Goal: Task Accomplishment & Management: Manage account settings

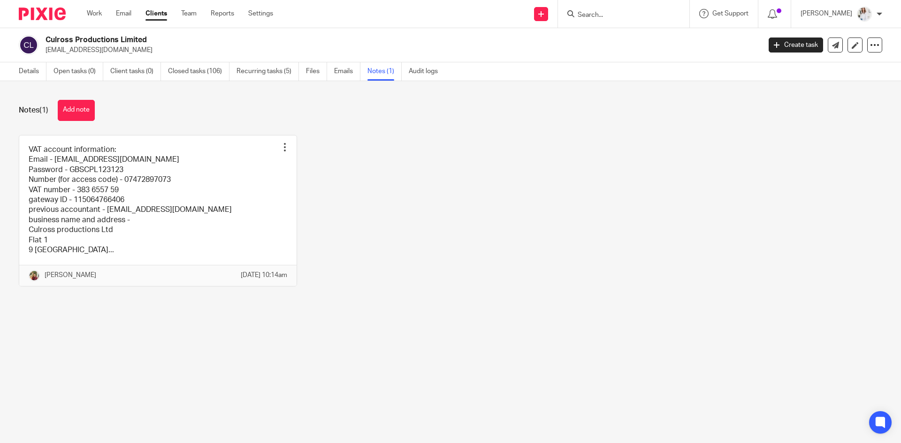
click at [605, 5] on div at bounding box center [623, 14] width 131 height 28
click at [605, 17] on input "Search" at bounding box center [619, 15] width 84 height 8
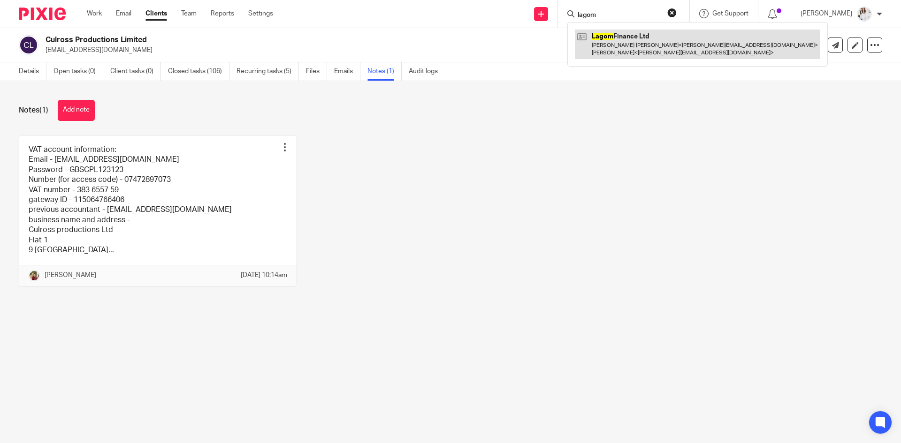
type input "lagom"
click at [661, 49] on link at bounding box center [697, 44] width 245 height 29
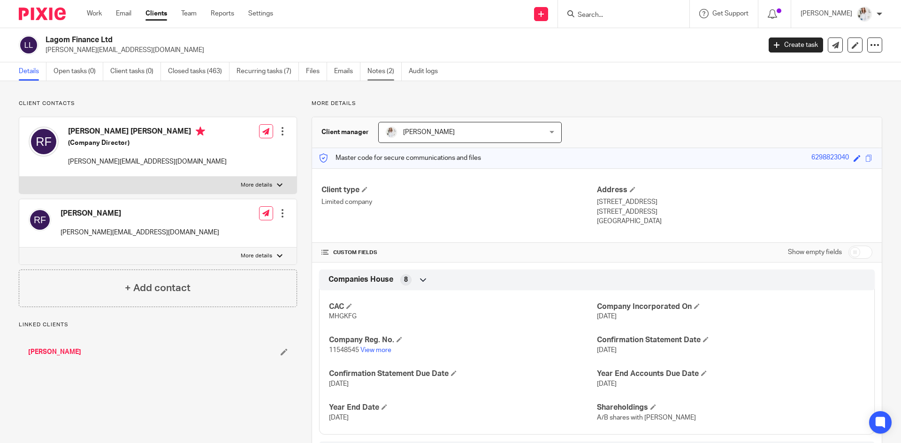
click at [378, 74] on link "Notes (2)" at bounding box center [384, 71] width 34 height 18
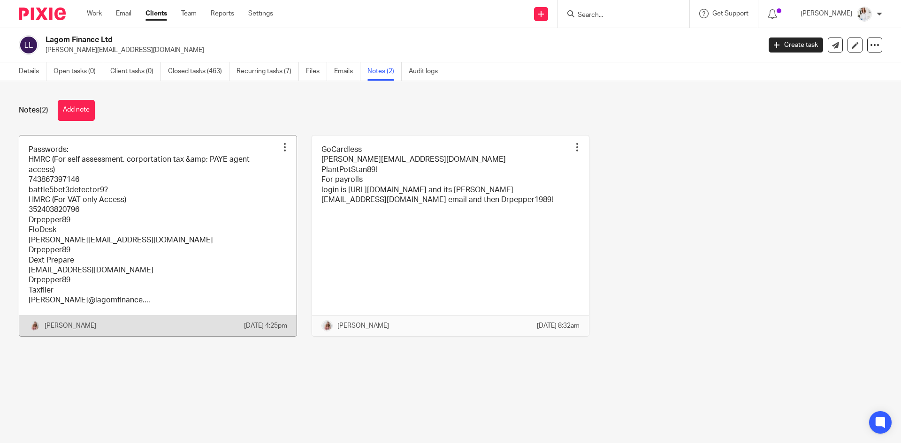
click at [193, 223] on link at bounding box center [157, 236] width 277 height 201
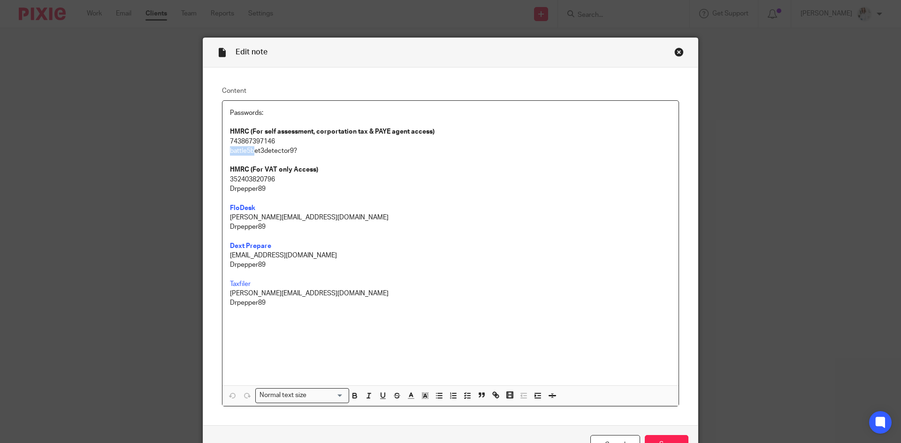
drag, startPoint x: 317, startPoint y: 144, endPoint x: 252, endPoint y: 150, distance: 65.0
click at [252, 150] on div "Passwords: HMRC (For self assessment, corportation tax & PAYE agent access) 743…" at bounding box center [450, 243] width 456 height 285
drag, startPoint x: 296, startPoint y: 151, endPoint x: 227, endPoint y: 152, distance: 69.4
click at [230, 152] on p "battle5bet3detector9?" at bounding box center [450, 150] width 441 height 9
copy p "battle5bet3detector9?"
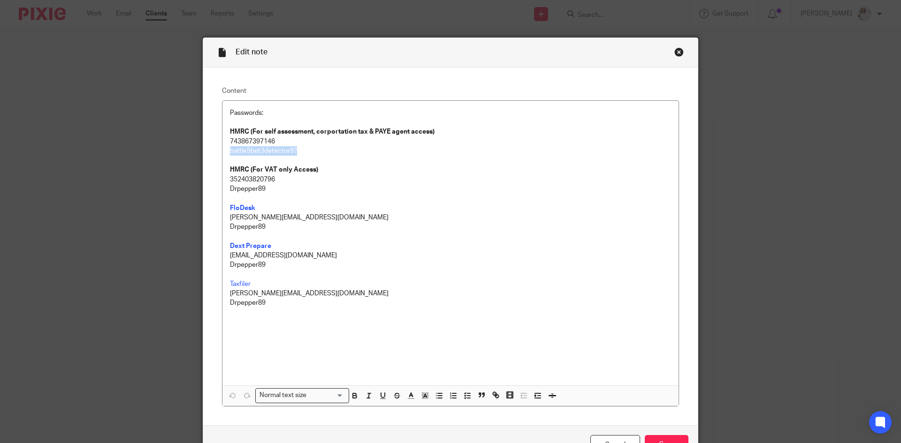
click at [677, 52] on div "Close this dialog window" at bounding box center [678, 51] width 9 height 9
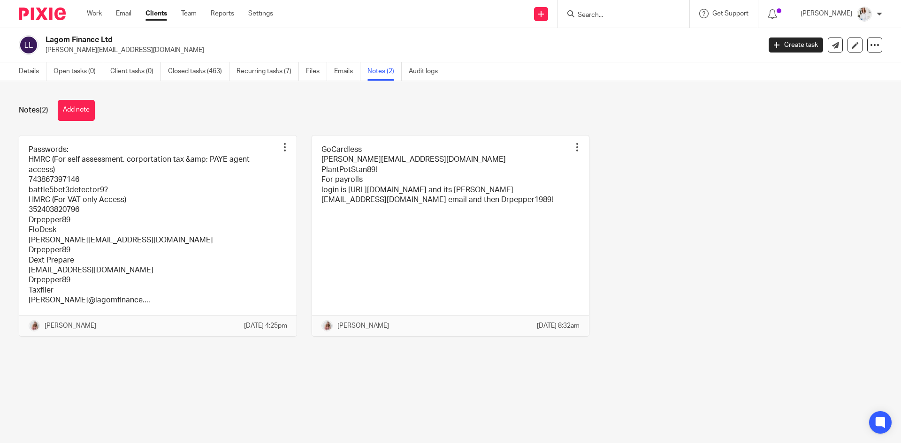
click at [603, 17] on input "Search" at bounding box center [619, 15] width 84 height 8
type input "carys"
click at [671, 51] on link at bounding box center [633, 51] width 116 height 14
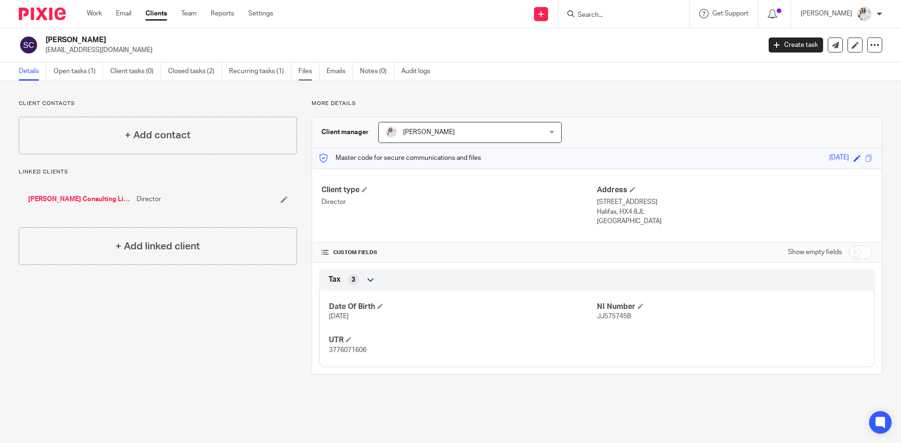
click at [304, 69] on link "Files" at bounding box center [308, 71] width 21 height 18
drag, startPoint x: 843, startPoint y: 160, endPoint x: 806, endPoint y: 162, distance: 37.1
click at [806, 162] on div "Master code for secure communications and files [DATE] Save [DATE]" at bounding box center [597, 158] width 570 height 20
drag, startPoint x: 808, startPoint y: 159, endPoint x: 840, endPoint y: 158, distance: 31.9
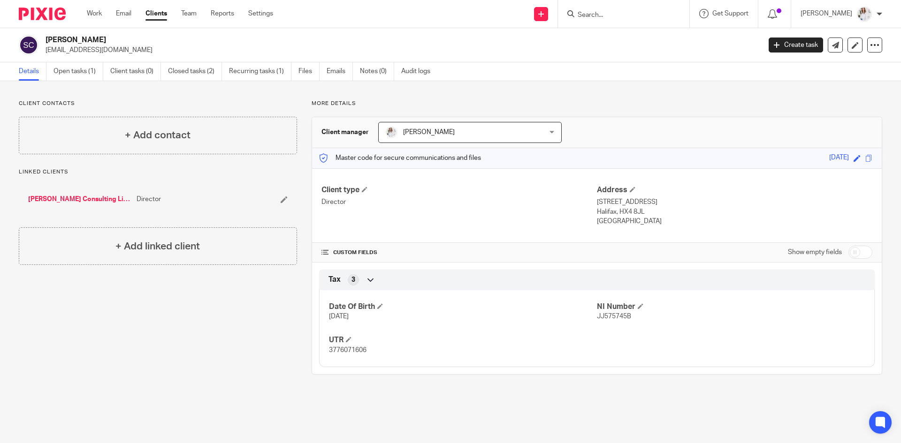
click at [840, 158] on div "[DATE]" at bounding box center [839, 158] width 20 height 11
click at [839, 162] on div "[DATE]" at bounding box center [839, 158] width 20 height 11
drag, startPoint x: 841, startPoint y: 162, endPoint x: 806, endPoint y: 162, distance: 34.7
click at [806, 162] on div "Master code for secure communications and files 27/10/1991 Save 27/10/1991" at bounding box center [597, 158] width 570 height 20
click at [829, 160] on div "27/10/1991" at bounding box center [839, 158] width 20 height 11
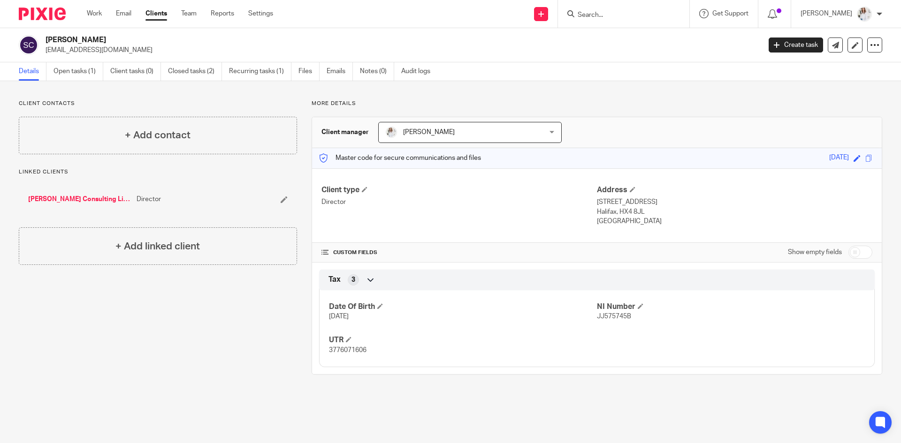
click at [829, 160] on div "27/10/1991" at bounding box center [839, 158] width 20 height 11
drag, startPoint x: 841, startPoint y: 156, endPoint x: 806, endPoint y: 158, distance: 34.3
click at [829, 158] on div "27/10/1991" at bounding box center [839, 158] width 20 height 11
copy div "27/10/1991"
click at [303, 70] on link "Files" at bounding box center [308, 71] width 21 height 18
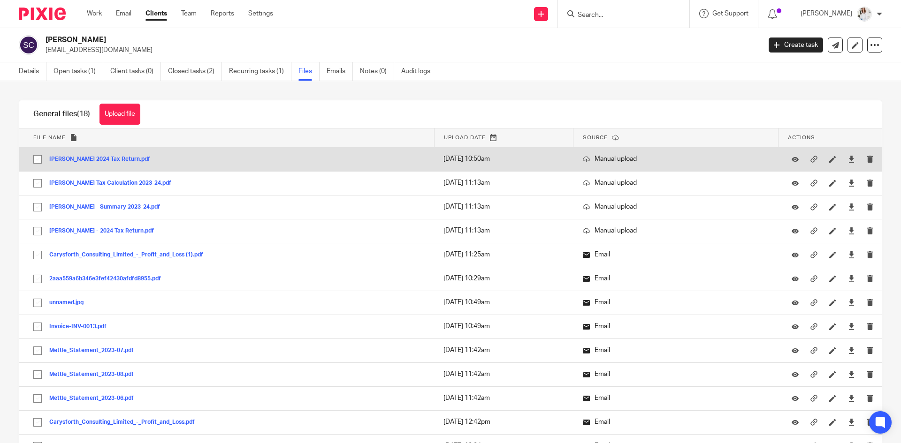
click at [129, 159] on button "[PERSON_NAME] 2024 Tax Return.pdf" at bounding box center [103, 159] width 108 height 7
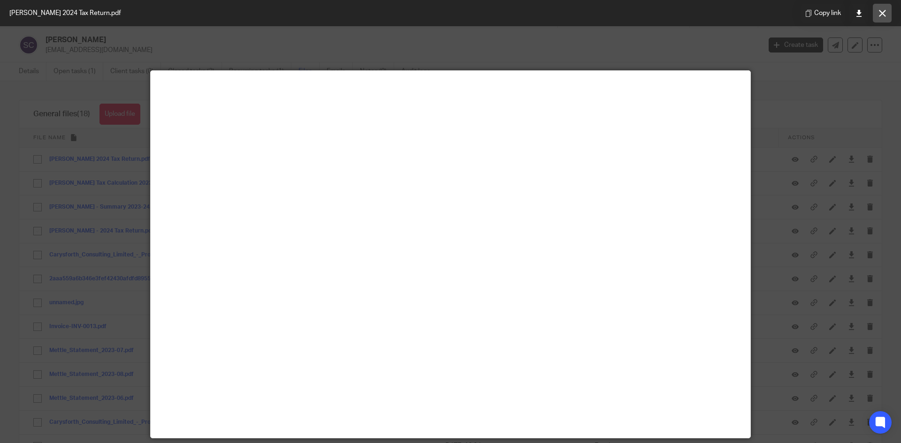
click at [888, 8] on button at bounding box center [882, 13] width 19 height 19
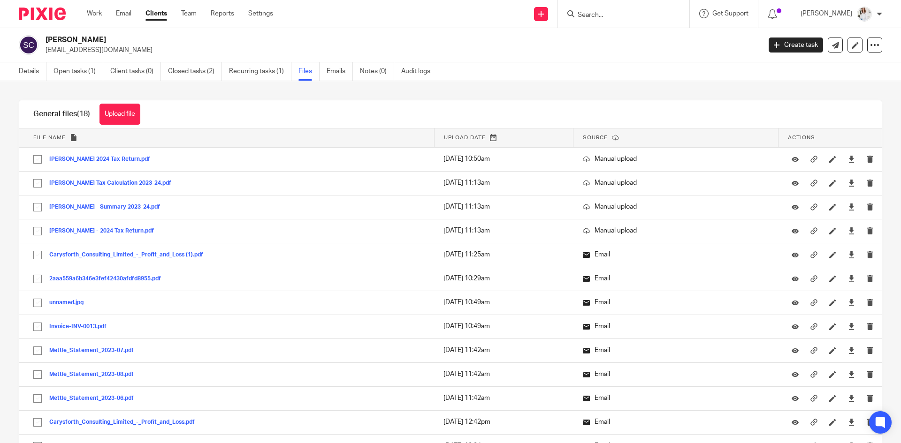
click at [604, 16] on input "Search" at bounding box center [619, 15] width 84 height 8
type input "carys"
click at [624, 38] on link at bounding box center [633, 37] width 116 height 14
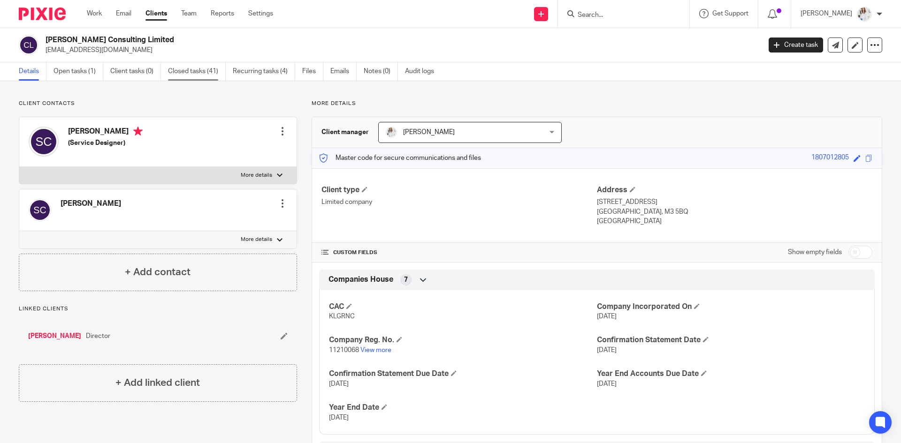
click at [202, 70] on link "Closed tasks (41)" at bounding box center [197, 71] width 58 height 18
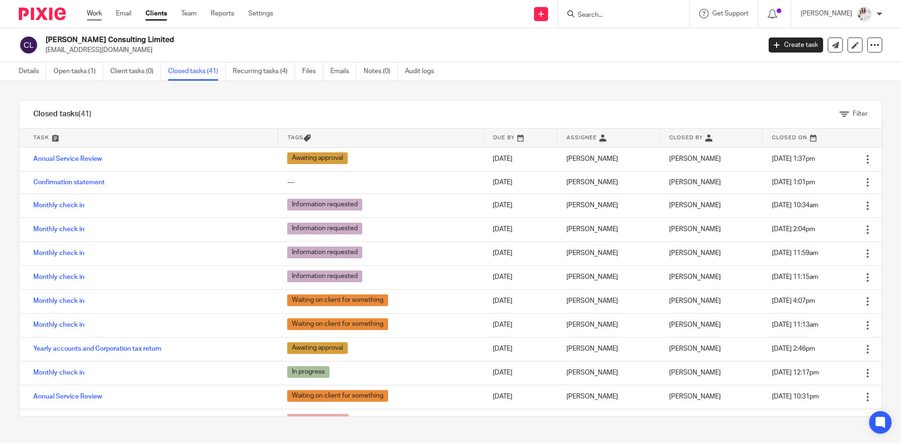
click at [94, 13] on link "Work" at bounding box center [94, 13] width 15 height 9
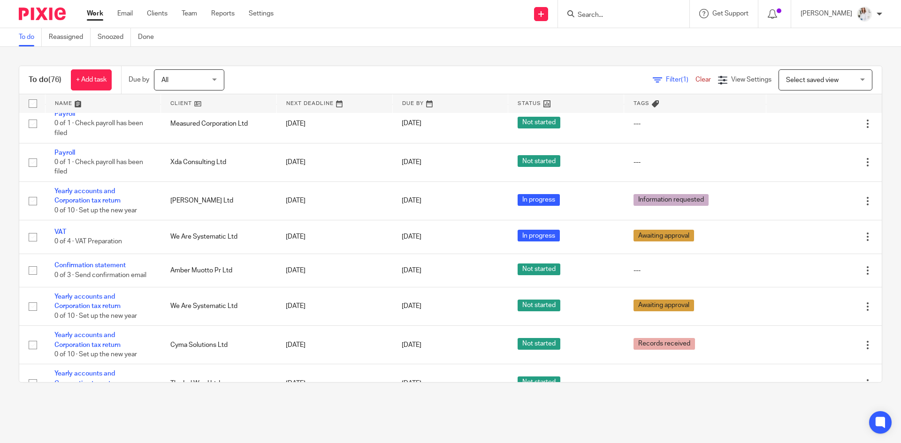
scroll to position [830, 0]
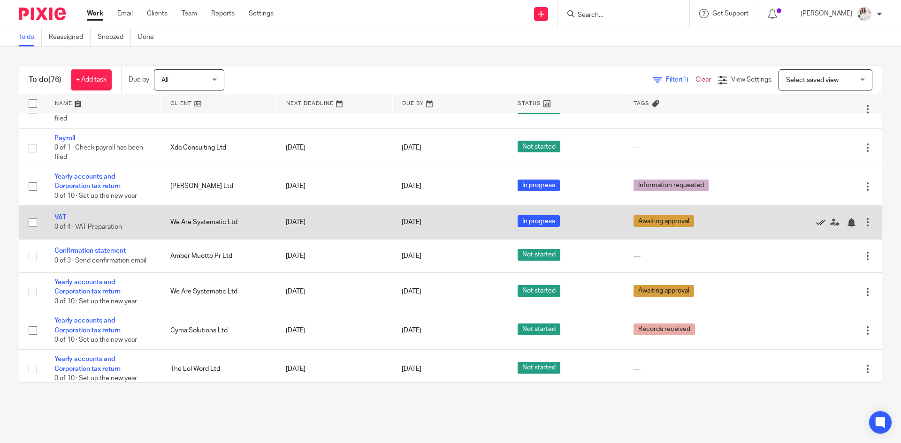
click at [816, 224] on icon at bounding box center [820, 222] width 9 height 9
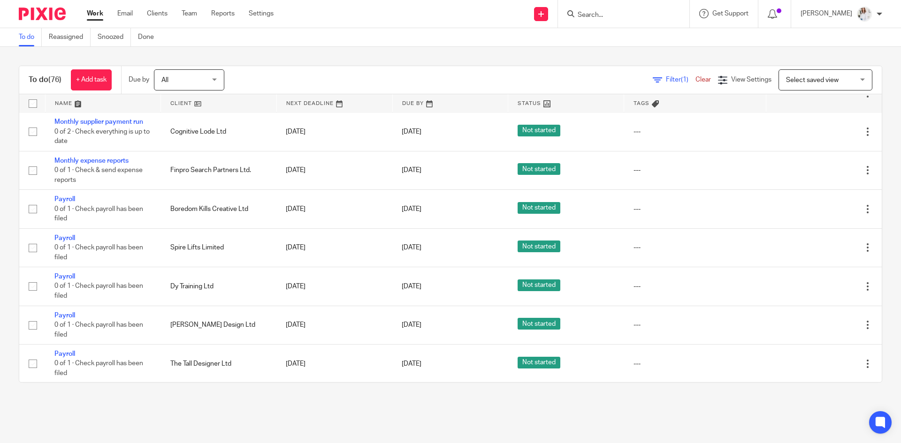
scroll to position [0, 0]
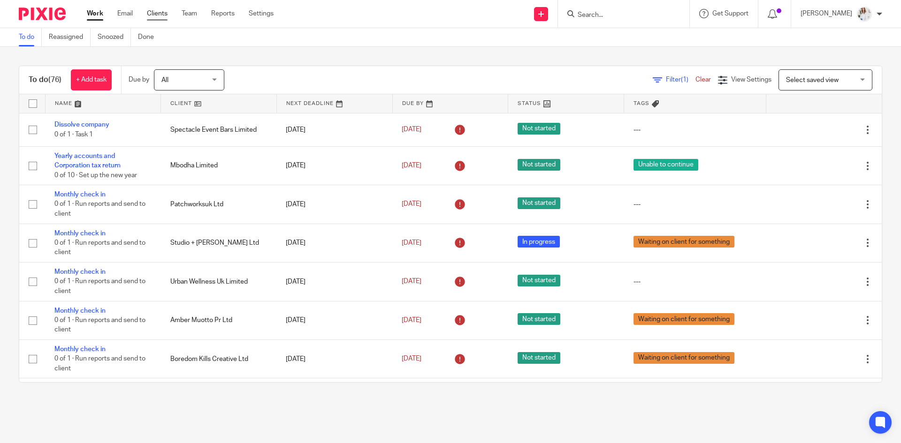
click at [160, 16] on link "Clients" at bounding box center [157, 13] width 21 height 9
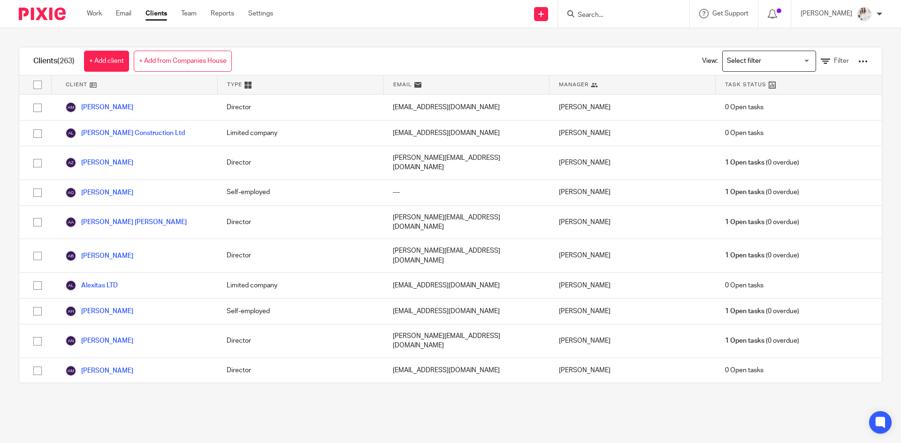
click at [856, 63] on div "View: Loading... Filter" at bounding box center [778, 61] width 208 height 28
click at [858, 61] on div at bounding box center [862, 61] width 9 height 9
click at [787, 93] on link "Update dates using Companies House" at bounding box center [787, 97] width 130 height 14
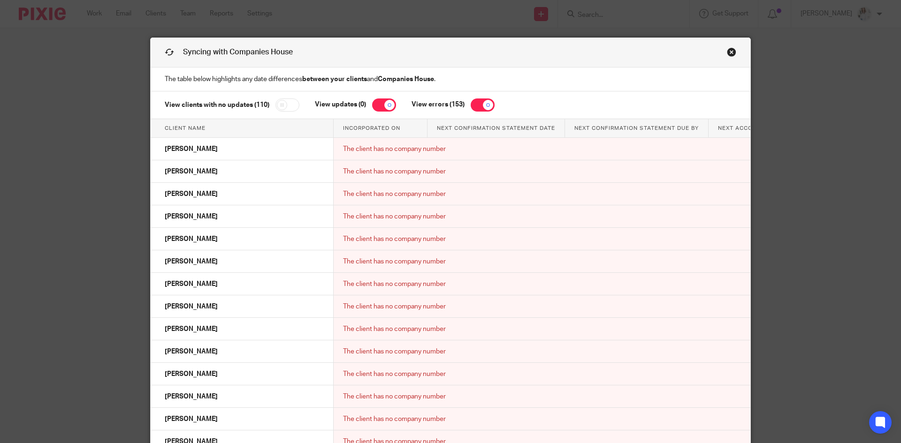
click at [730, 50] on link "Close this dialog window" at bounding box center [731, 53] width 9 height 13
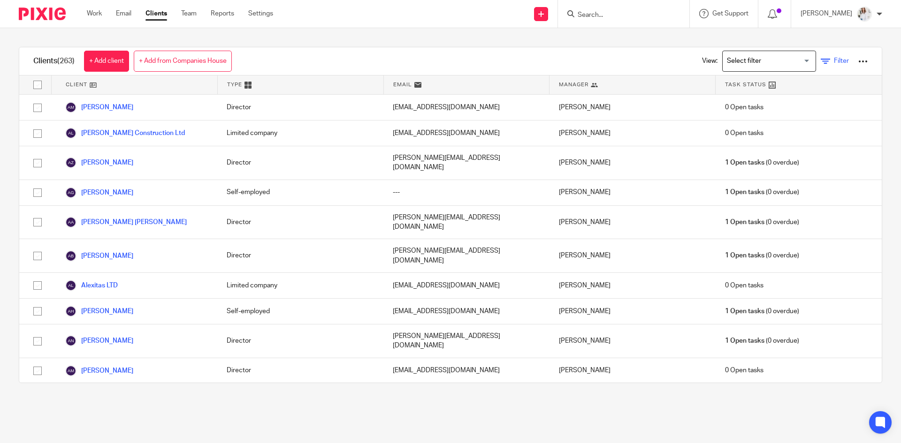
click at [821, 64] on icon at bounding box center [825, 61] width 9 height 9
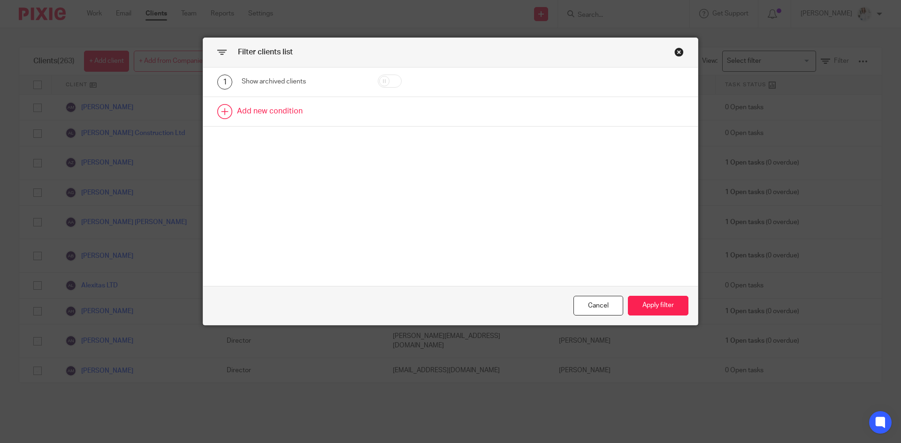
click at [298, 110] on link at bounding box center [450, 111] width 494 height 29
click at [317, 125] on div "2 Field Name Email Client type Manager Open tasks Overdue tasks CAC Company inc…" at bounding box center [450, 115] width 494 height 36
click at [311, 129] on div "2 Field Name Email Client type Manager Open tasks Overdue tasks CAC Company inc…" at bounding box center [450, 115] width 494 height 36
click at [319, 114] on div "Field" at bounding box center [294, 115] width 91 height 20
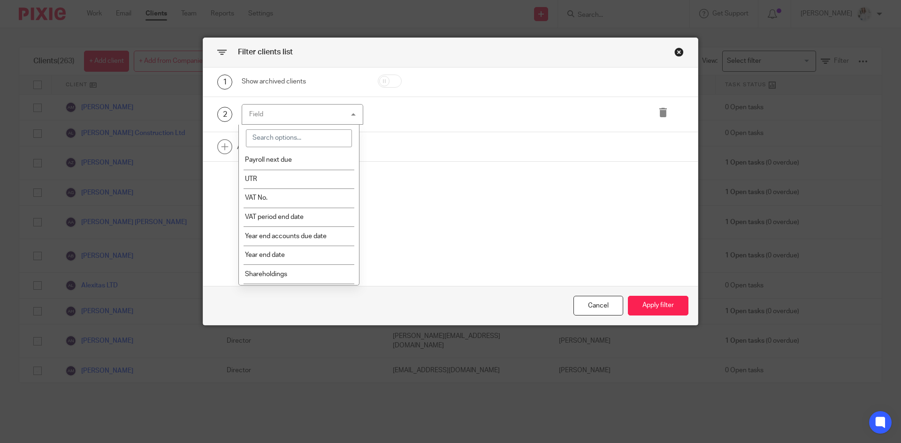
scroll to position [292, 0]
click at [302, 233] on span "Year end accounts due date" at bounding box center [286, 231] width 82 height 7
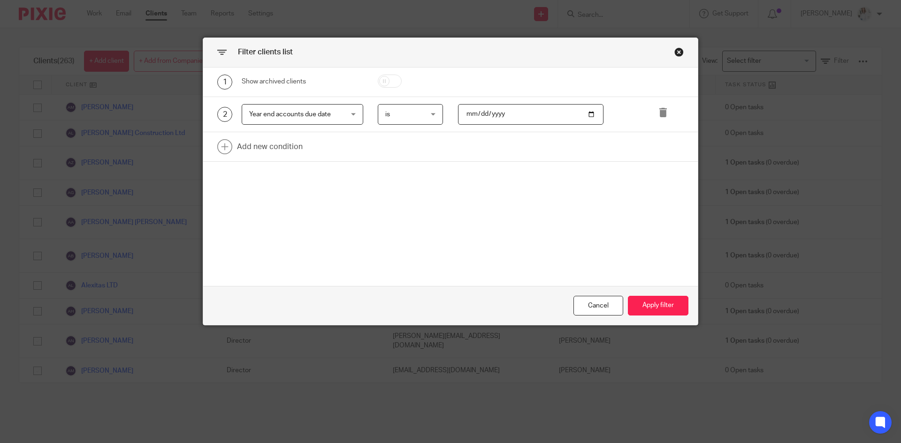
click at [414, 110] on span "is" at bounding box center [408, 115] width 46 height 20
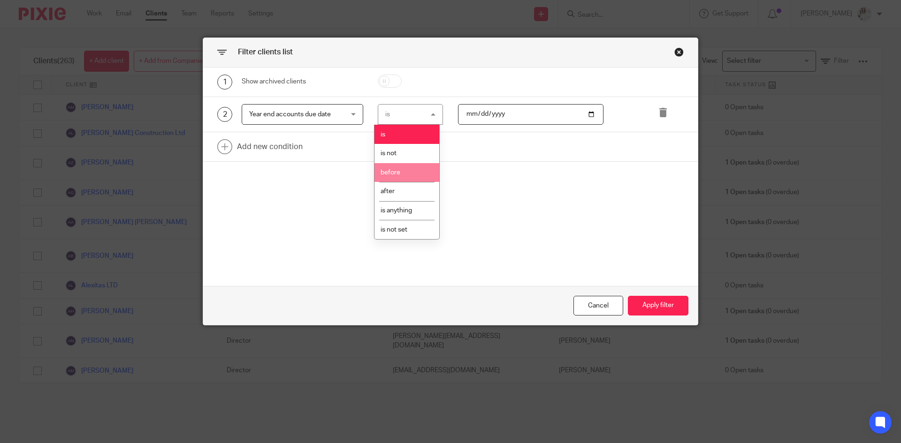
click at [416, 173] on li "before" at bounding box center [406, 172] width 65 height 19
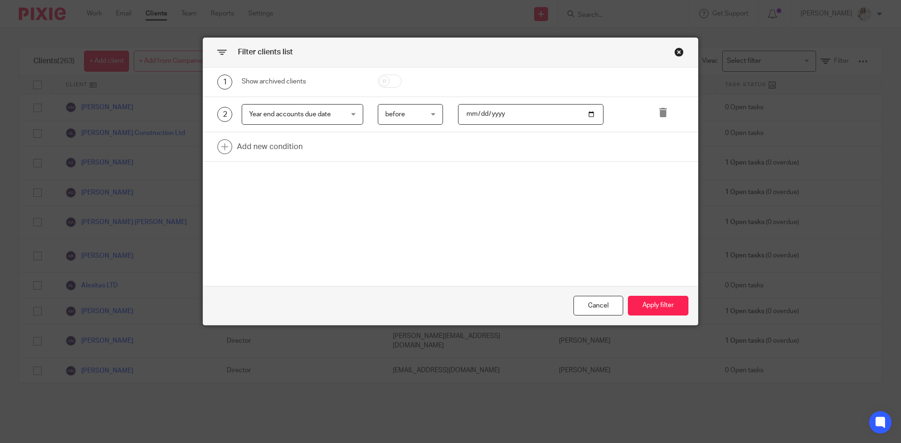
click at [580, 113] on input "date" at bounding box center [531, 114] width 146 height 21
click at [586, 114] on input "date" at bounding box center [531, 114] width 146 height 21
type input "2025-10-01"
click at [654, 297] on button "Apply filter" at bounding box center [658, 306] width 61 height 20
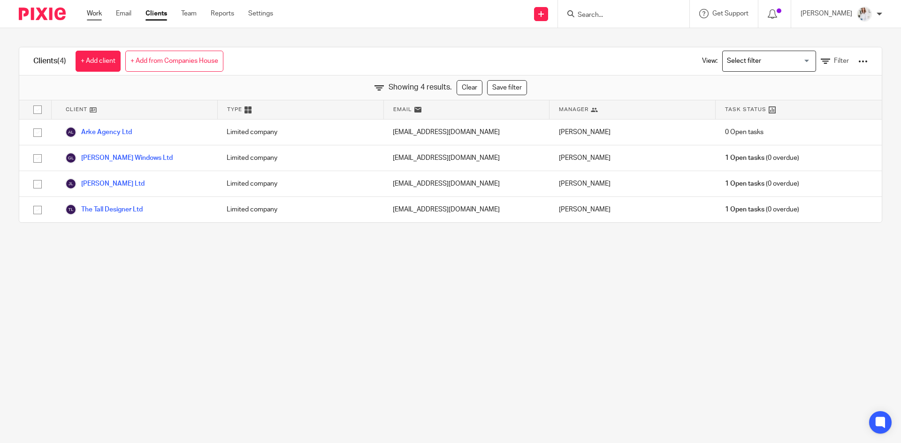
click at [91, 15] on link "Work" at bounding box center [94, 13] width 15 height 9
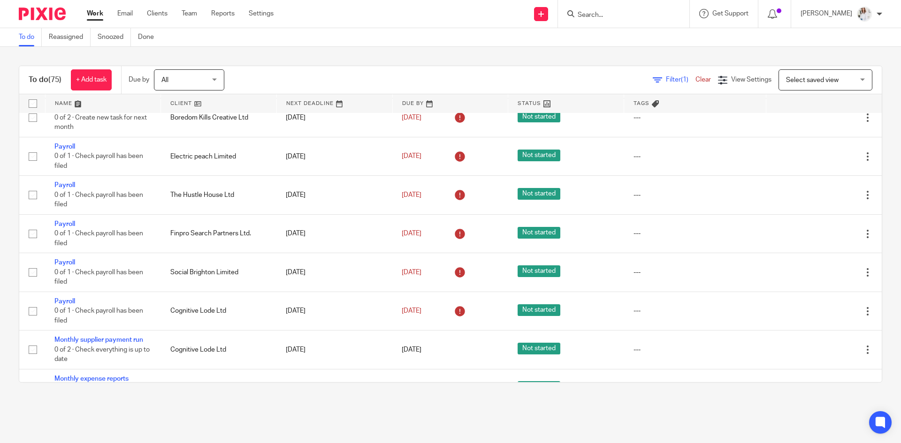
scroll to position [237, 0]
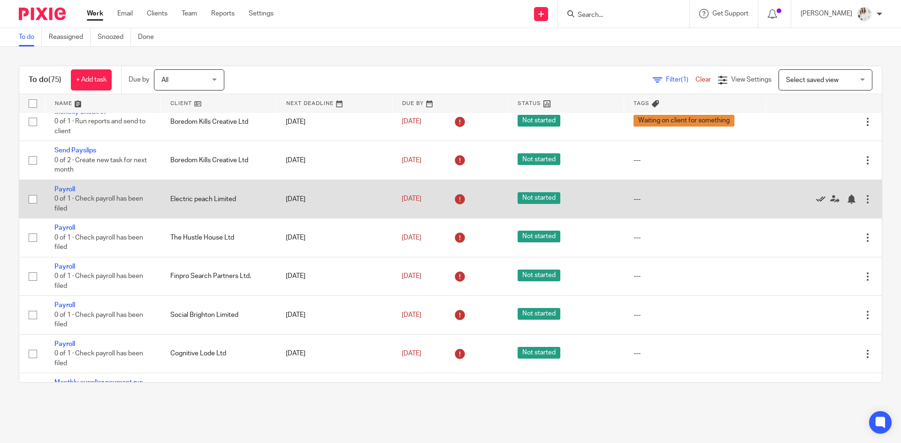
click at [816, 198] on icon at bounding box center [820, 199] width 9 height 9
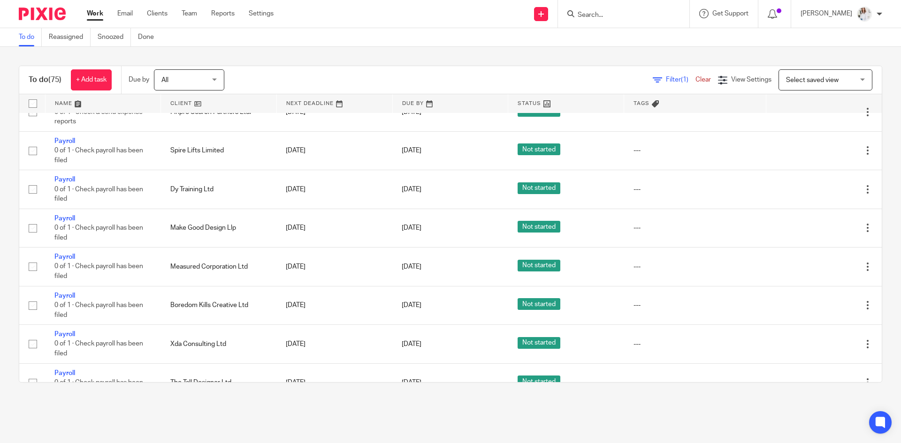
scroll to position [546, 0]
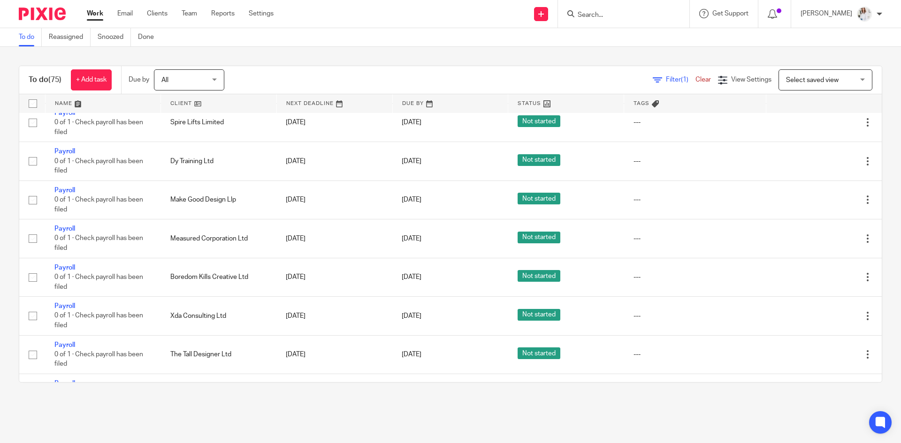
drag, startPoint x: 871, startPoint y: 171, endPoint x: 872, endPoint y: 176, distance: 4.7
click at [872, 176] on div "To do (75) + Add task Due by All All Today Tomorrow This week Next week This mo…" at bounding box center [450, 224] width 901 height 355
drag, startPoint x: 872, startPoint y: 176, endPoint x: 875, endPoint y: 187, distance: 11.7
click at [875, 187] on div "To do (75) + Add task Due by All All Today Tomorrow This week Next week This mo…" at bounding box center [450, 224] width 901 height 355
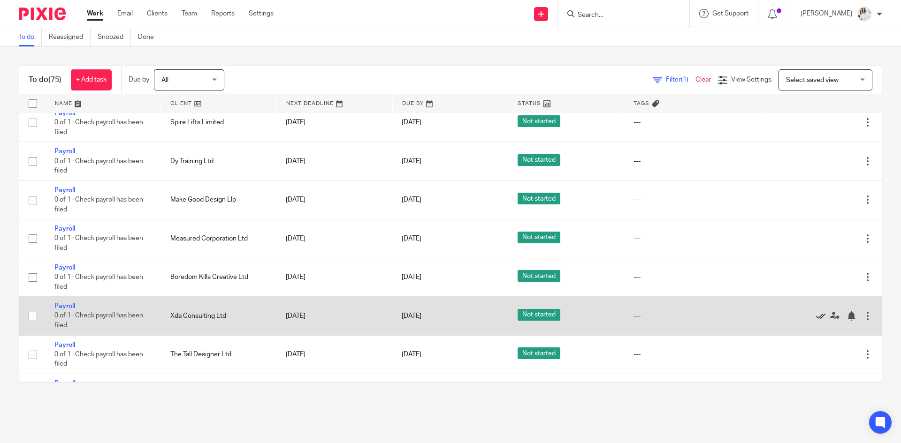
click at [816, 316] on icon at bounding box center [820, 316] width 9 height 9
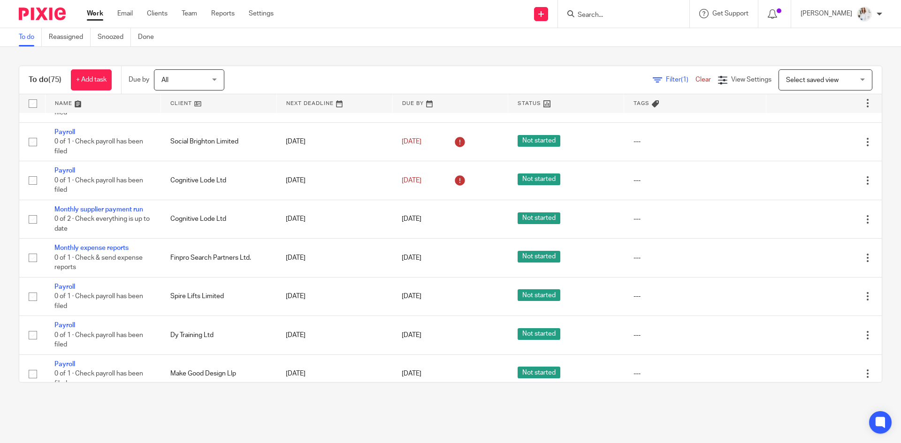
scroll to position [0, 0]
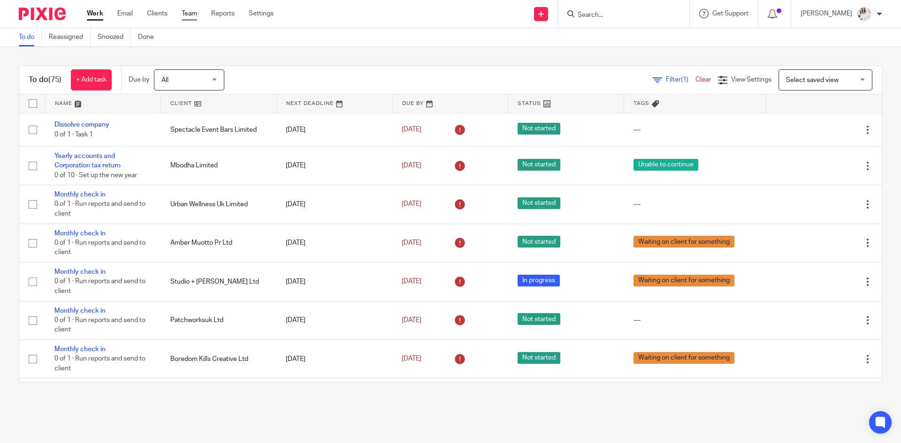
click at [192, 12] on link "Team" at bounding box center [189, 13] width 15 height 9
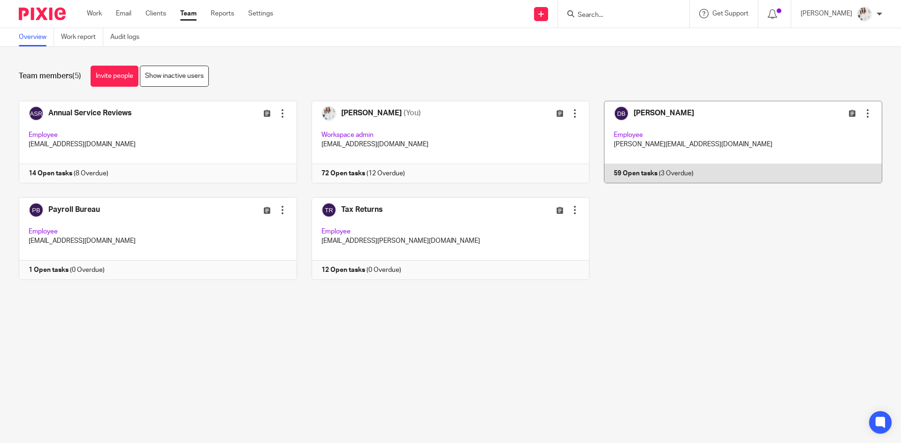
click at [700, 152] on link at bounding box center [735, 142] width 293 height 83
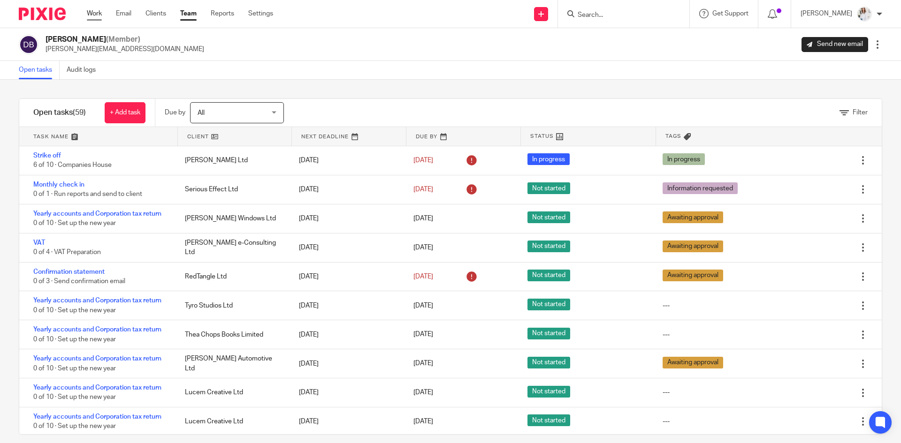
click at [94, 15] on link "Work" at bounding box center [94, 13] width 15 height 9
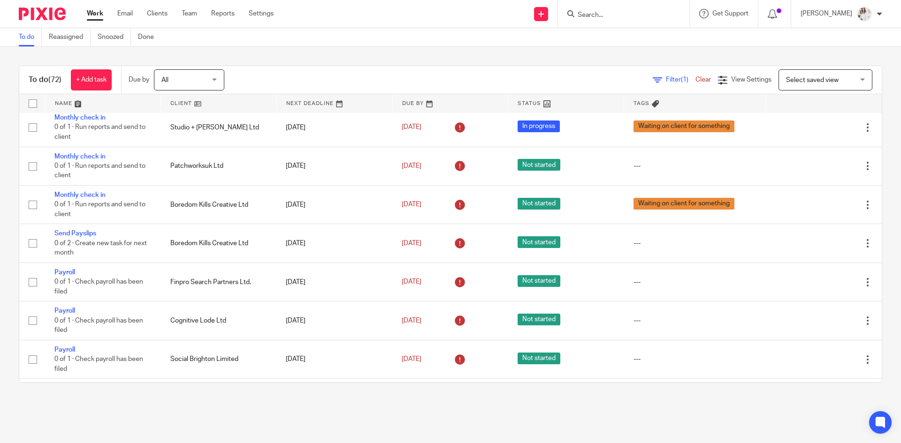
scroll to position [250, 0]
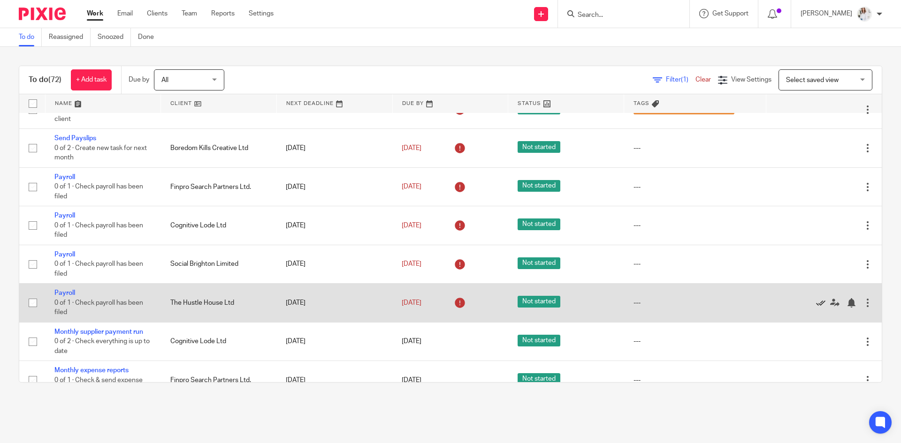
click at [816, 305] on icon at bounding box center [820, 302] width 9 height 9
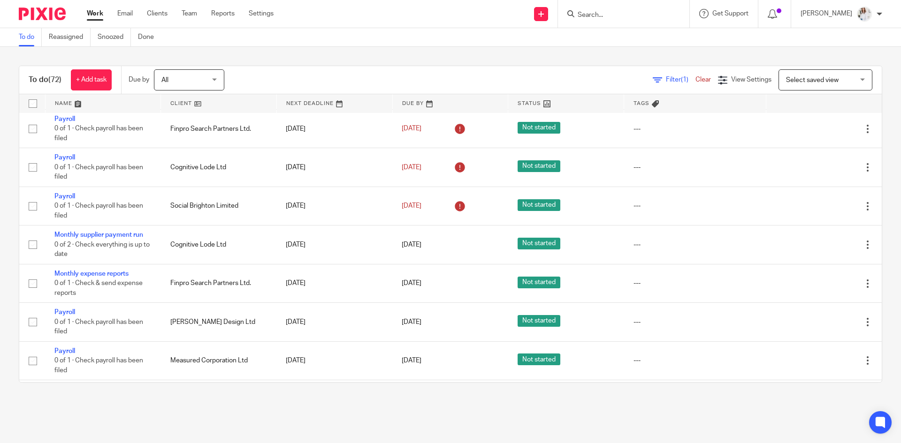
scroll to position [361, 0]
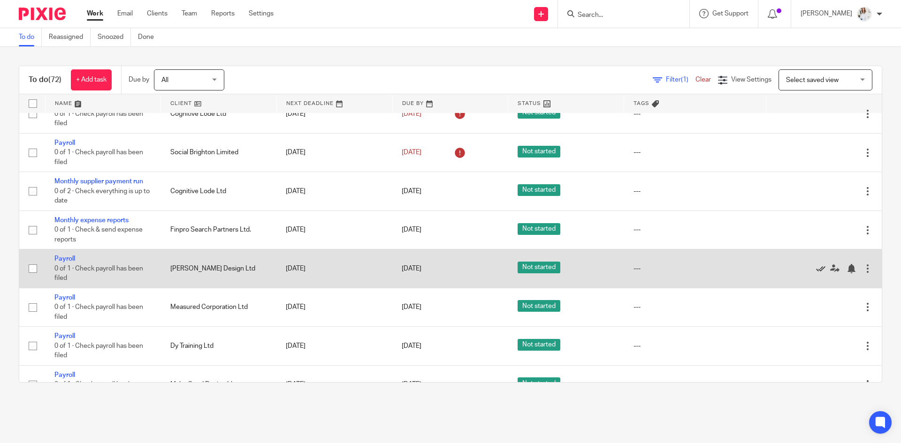
click at [816, 271] on icon at bounding box center [820, 268] width 9 height 9
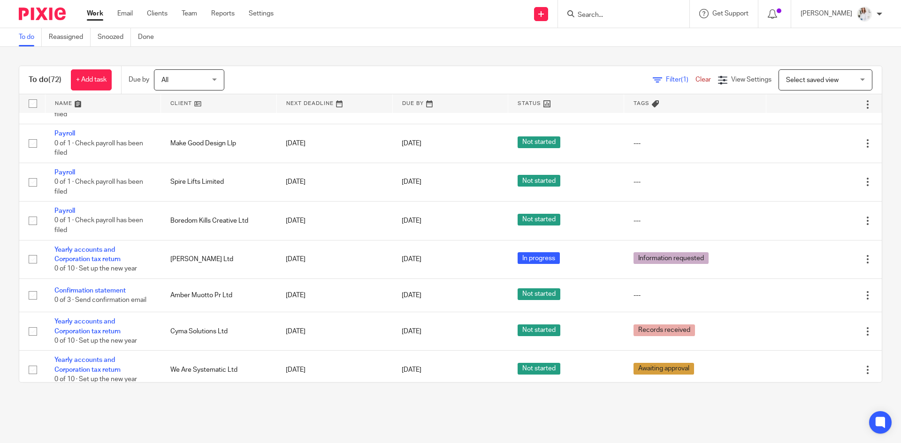
scroll to position [577, 0]
